Goal: Transaction & Acquisition: Purchase product/service

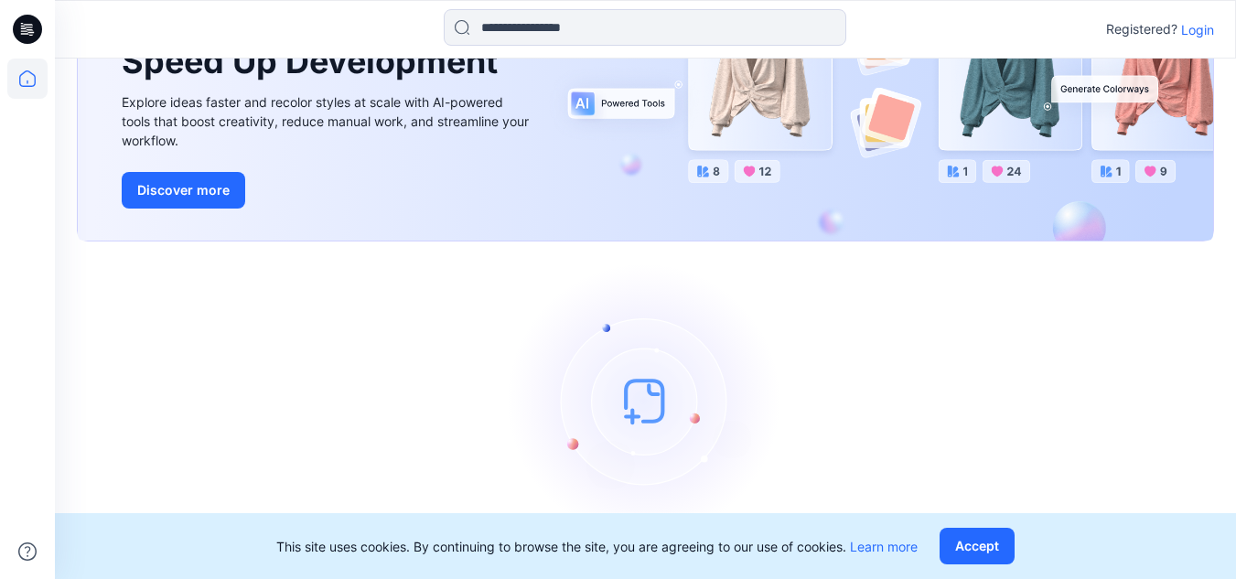
scroll to position [111, 0]
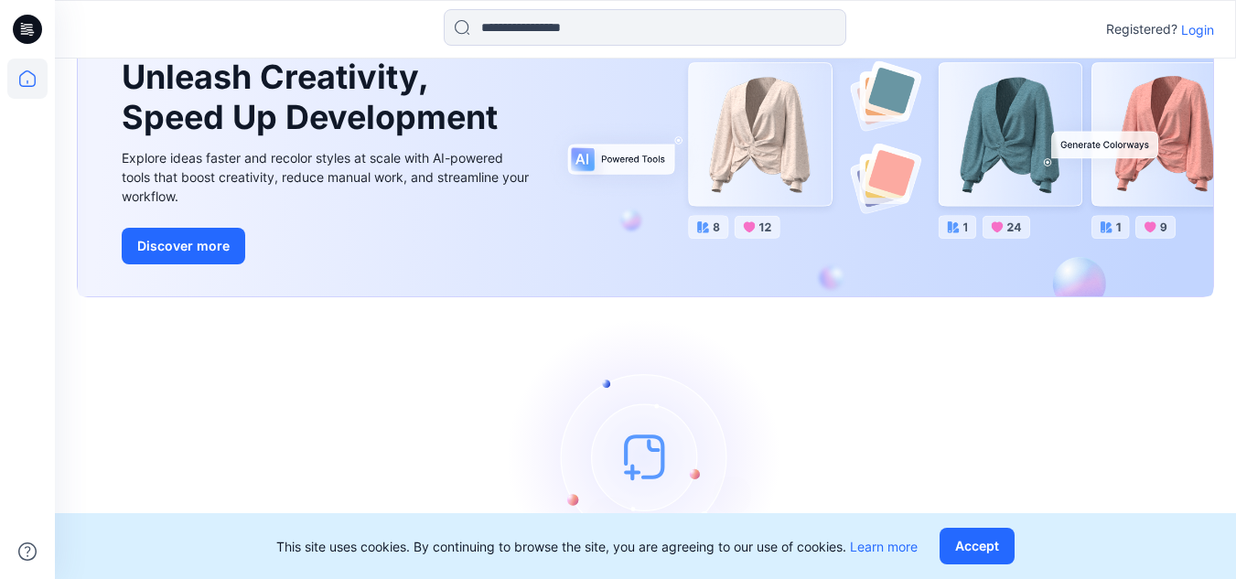
click at [1203, 25] on p "Login" at bounding box center [1197, 29] width 33 height 19
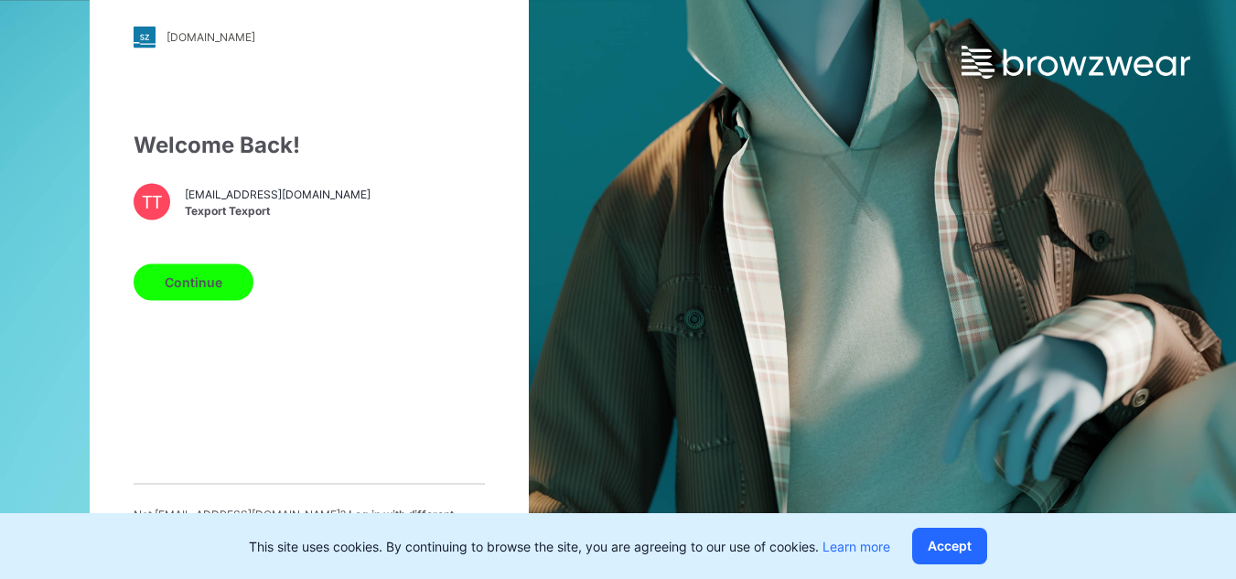
click at [204, 283] on button "Continue" at bounding box center [194, 281] width 120 height 37
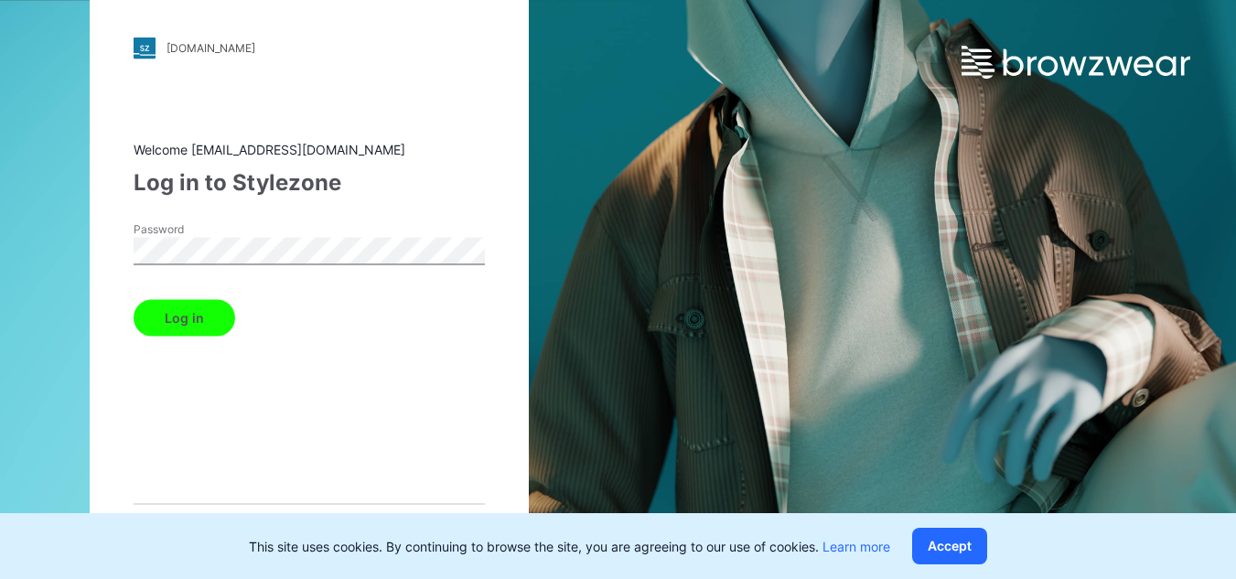
click at [201, 309] on button "Log in" at bounding box center [185, 317] width 102 height 37
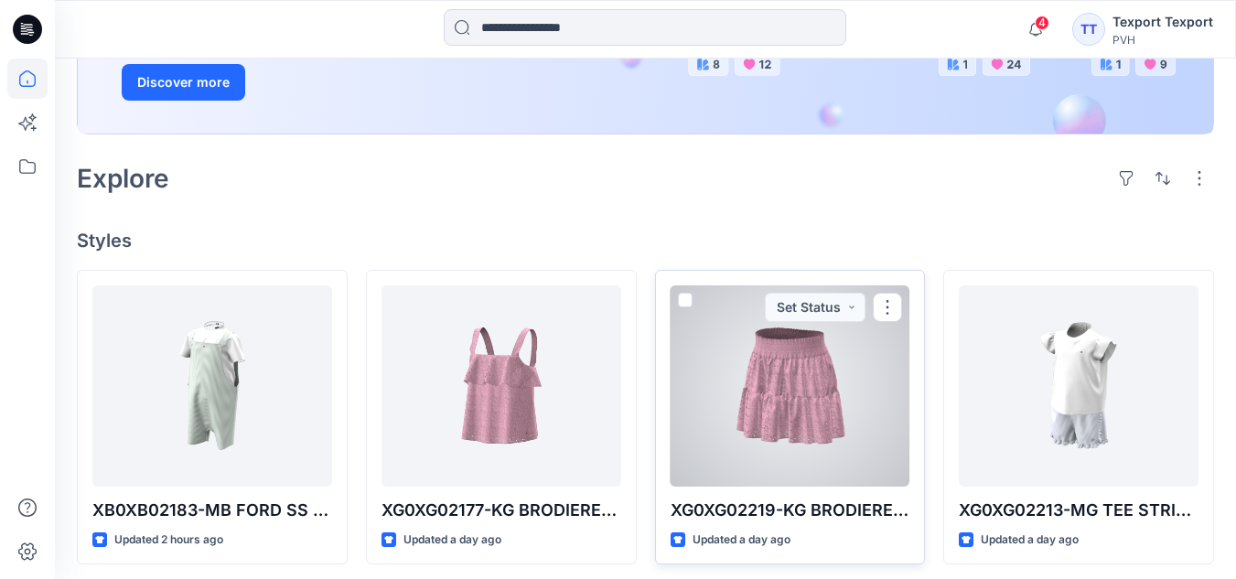
scroll to position [305, 0]
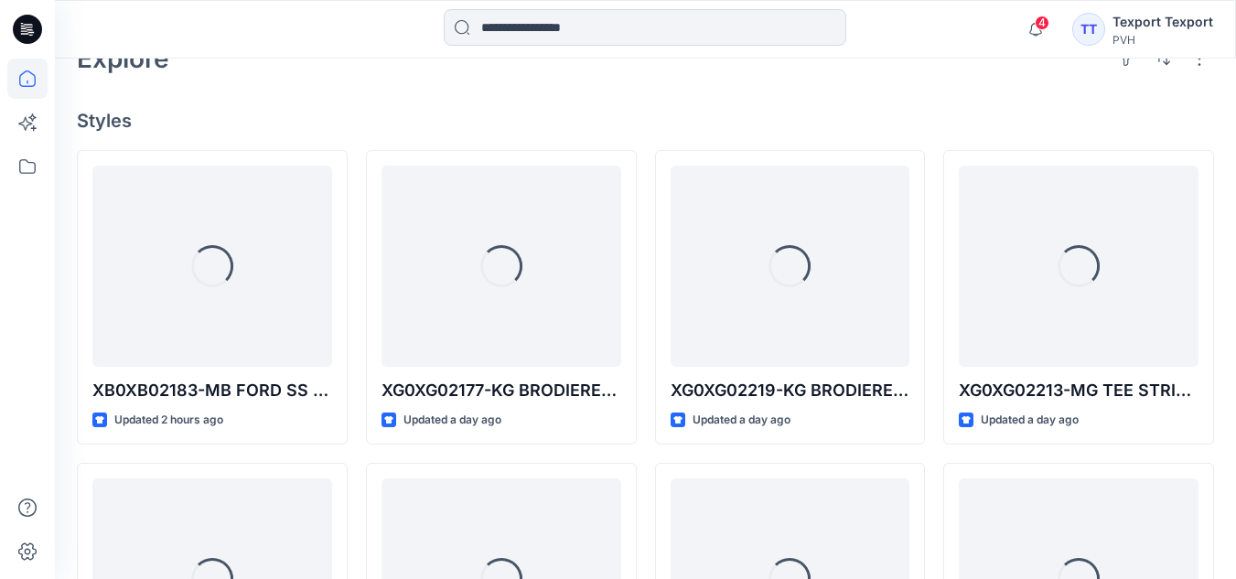
scroll to position [457, 0]
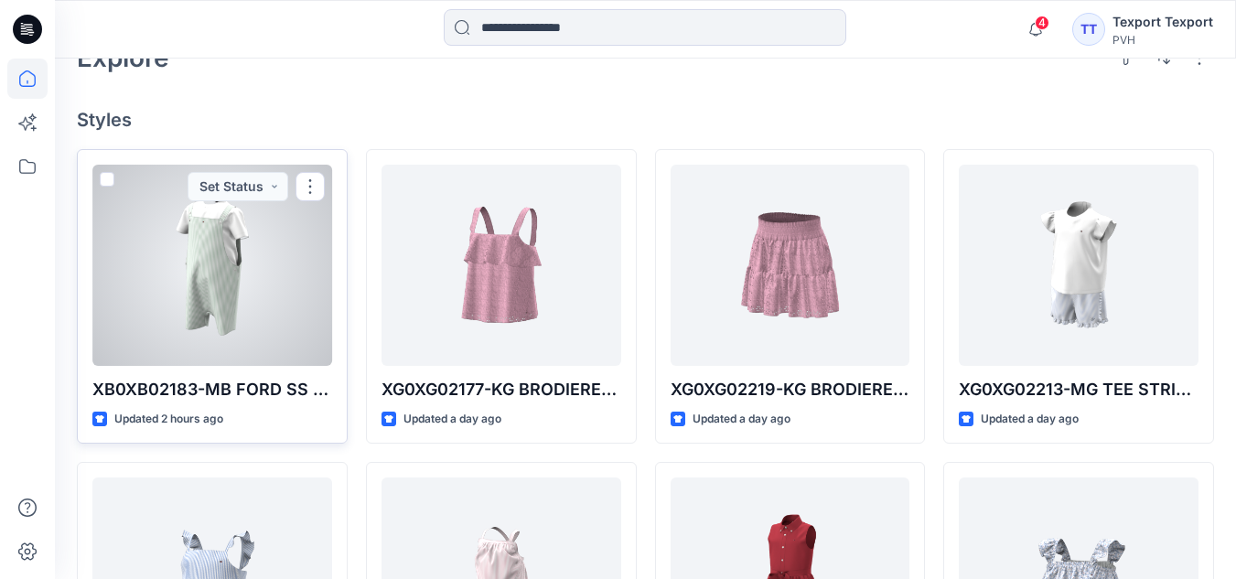
click at [231, 267] on div at bounding box center [212, 265] width 240 height 201
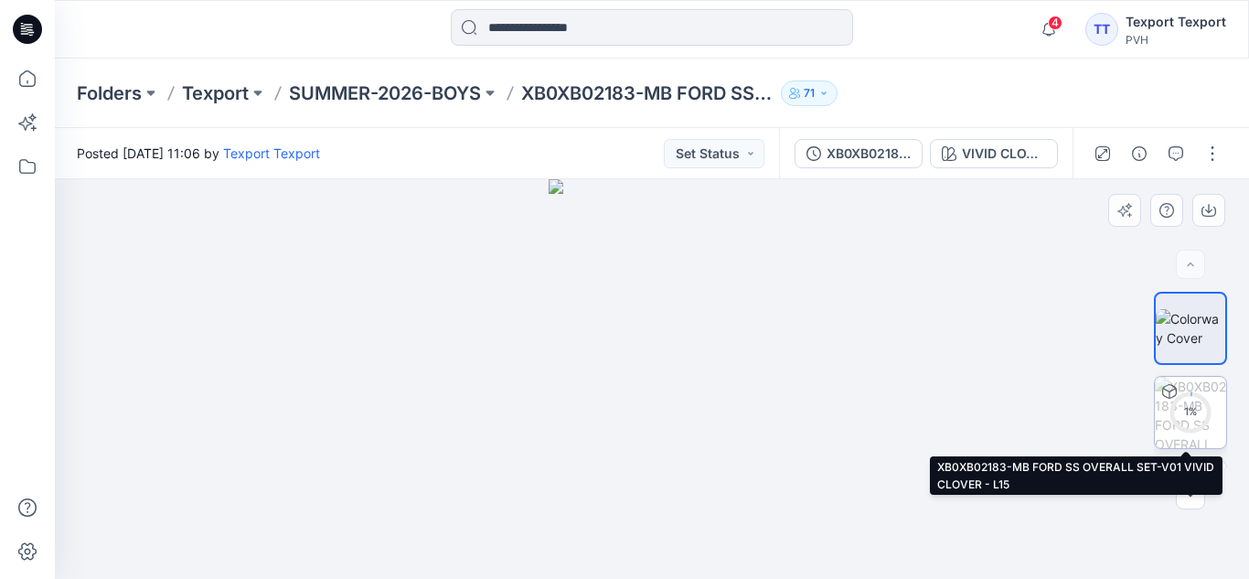
scroll to position [66, 0]
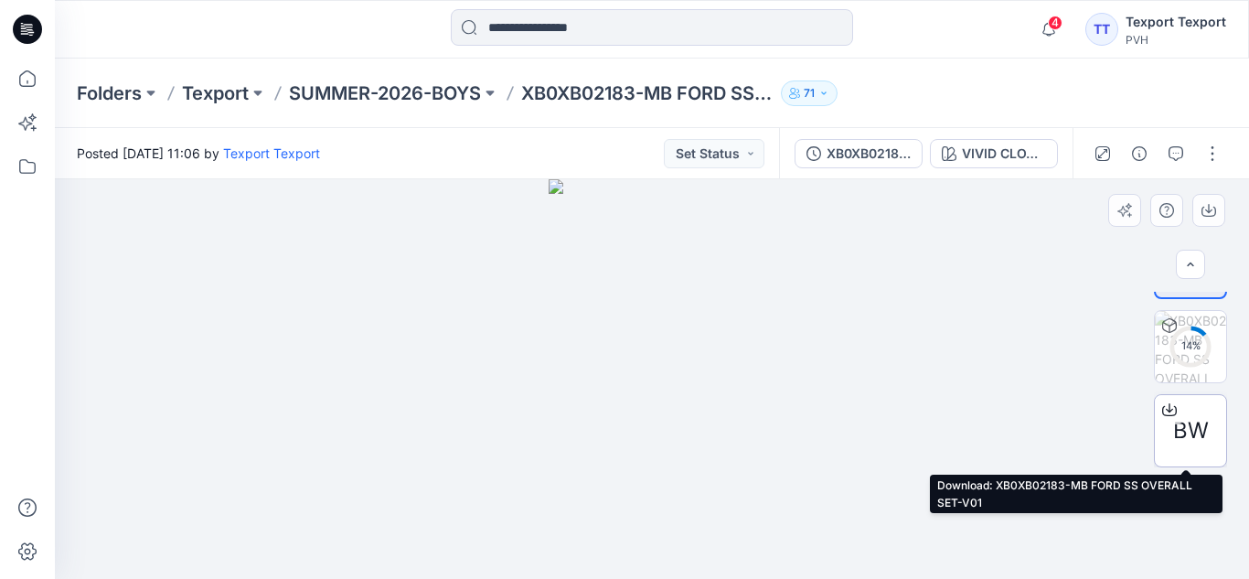
click at [1182, 412] on div "BW" at bounding box center [1190, 430] width 73 height 73
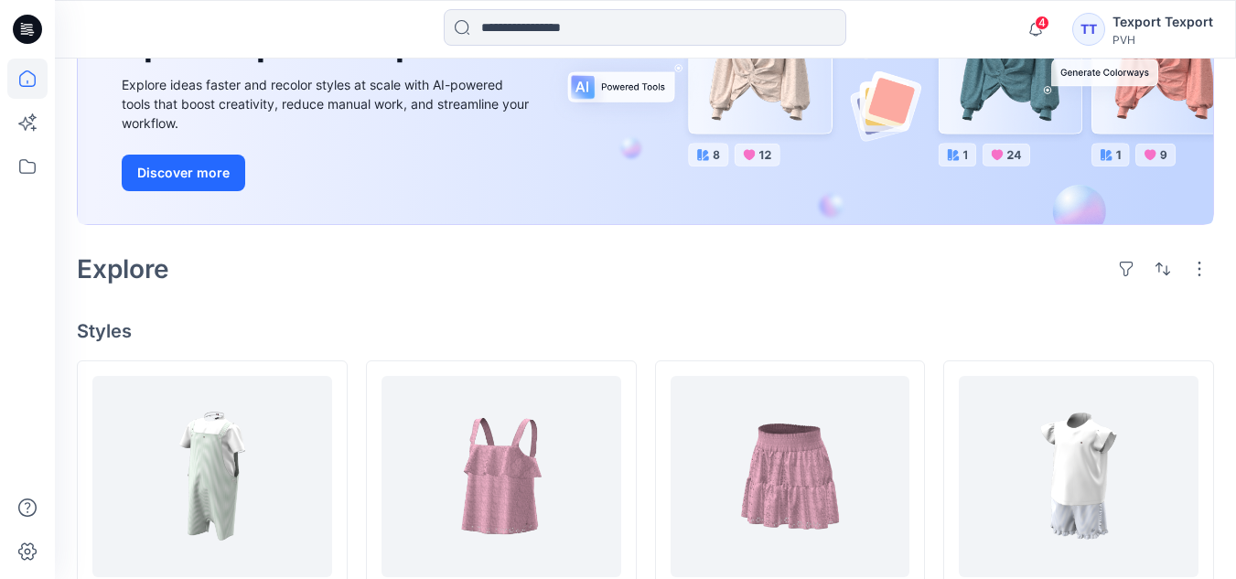
scroll to position [457, 0]
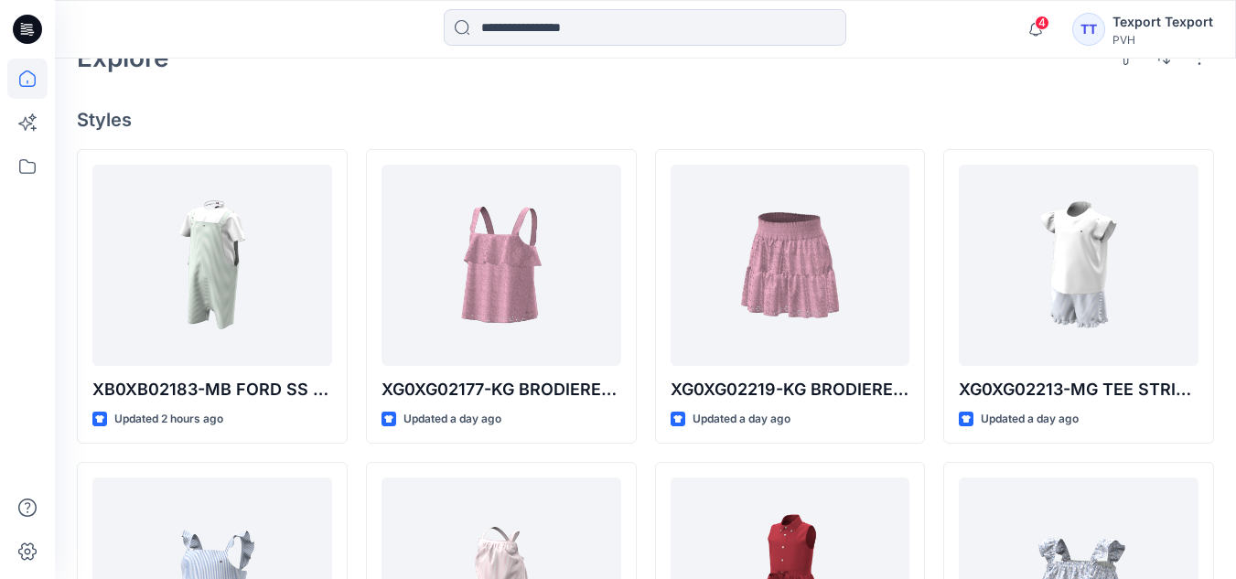
click at [657, 84] on div "Welcome back, Texport New New Unleash Creativity, Speed Up Development Explore …" at bounding box center [645, 379] width 1181 height 1557
